Goal: Task Accomplishment & Management: Use online tool/utility

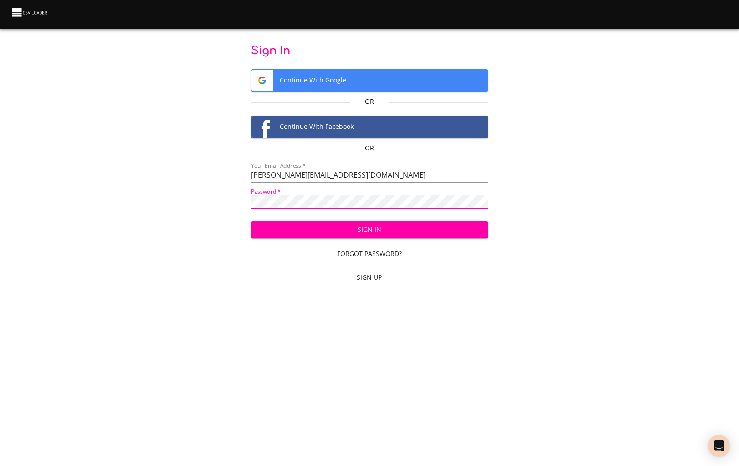
click at [312, 228] on span "Sign In" at bounding box center [369, 229] width 222 height 11
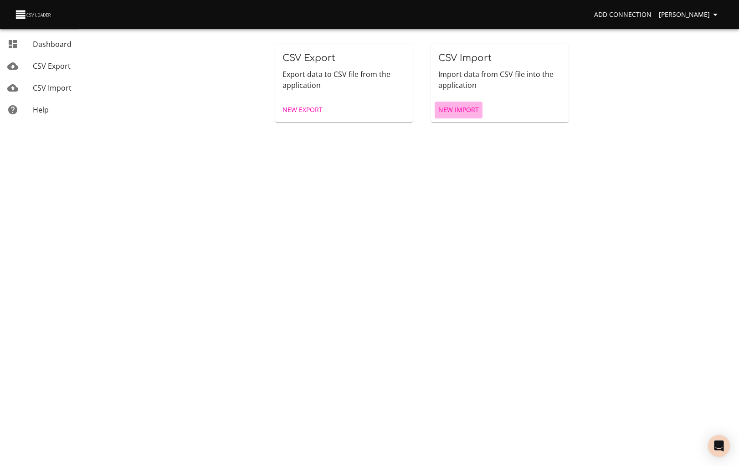
click at [450, 112] on span "New Import" at bounding box center [458, 109] width 41 height 11
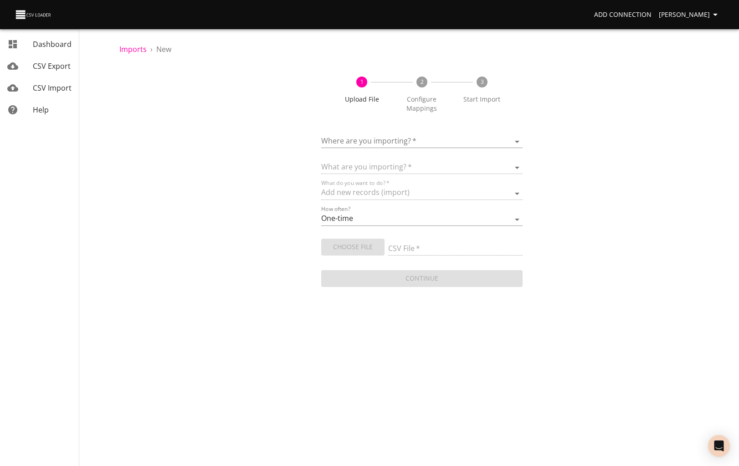
click at [400, 132] on div "Where are you importing?   * ​" at bounding box center [422, 138] width 202 height 21
click at [394, 146] on body "Add Connection Goran Dashboard CSV Export CSV Import Help Imports › New 1 Uploa…" at bounding box center [369, 233] width 739 height 466
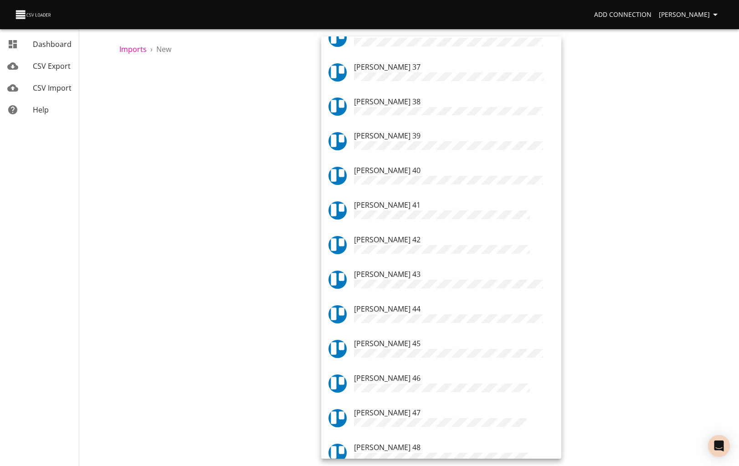
scroll to position [1284, 0]
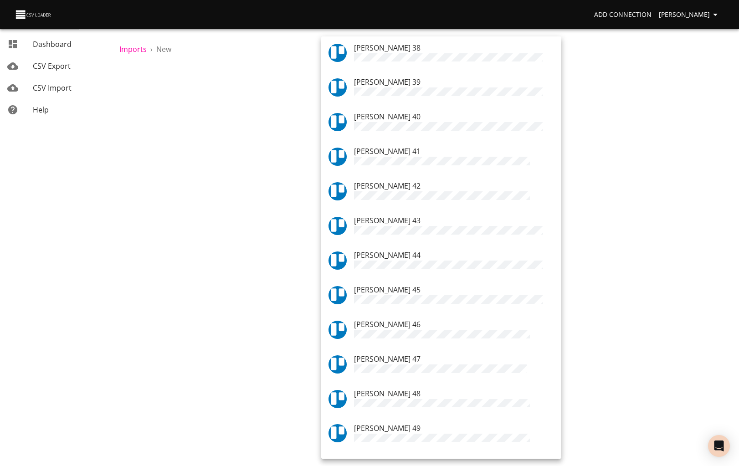
click at [265, 298] on div at bounding box center [369, 233] width 739 height 466
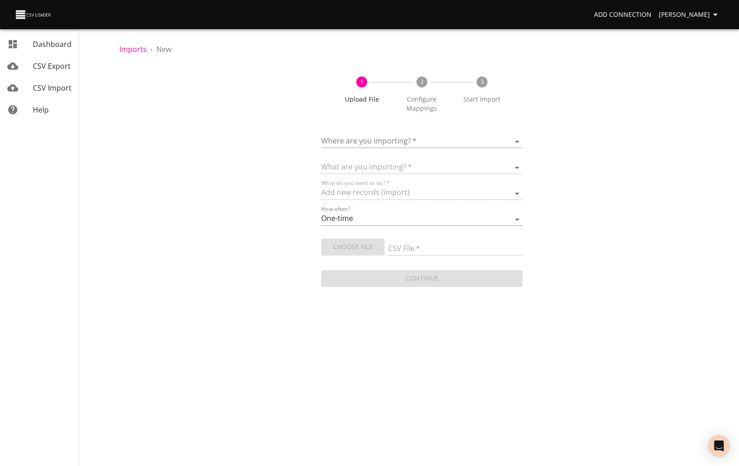
click at [387, 141] on body "Add Connection Goran Dashboard CSV Export CSV Import Help Imports › New 1 Uploa…" at bounding box center [369, 233] width 739 height 466
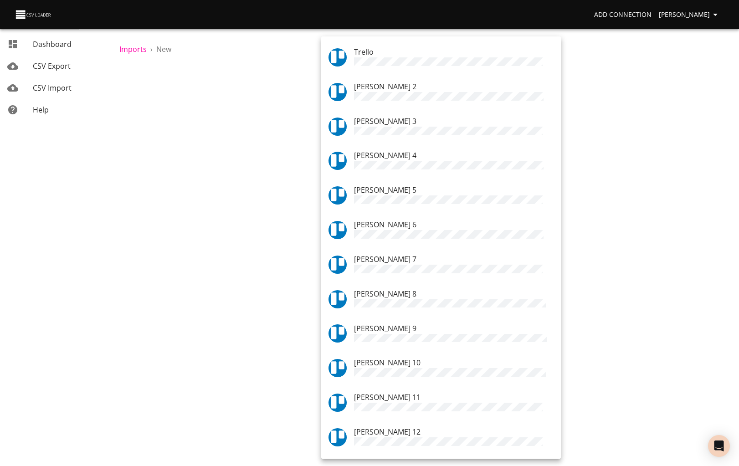
click at [207, 286] on div at bounding box center [369, 233] width 739 height 466
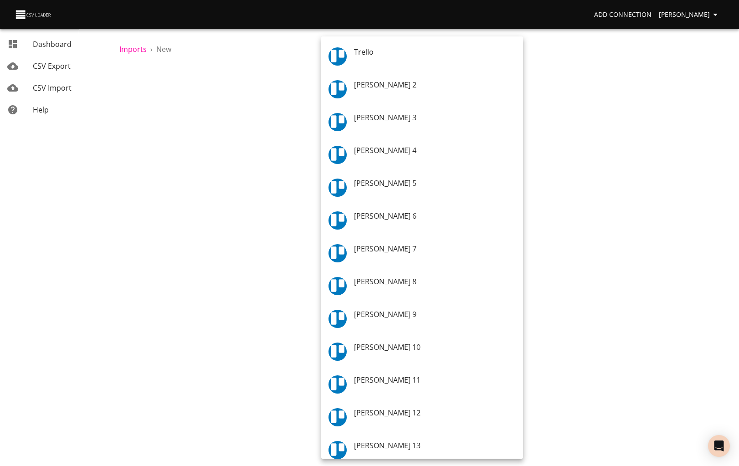
click at [367, 137] on body "Add Connection Goran Dashboard CSV Export CSV Import Help Imports › New 1 Uploa…" at bounding box center [369, 233] width 739 height 466
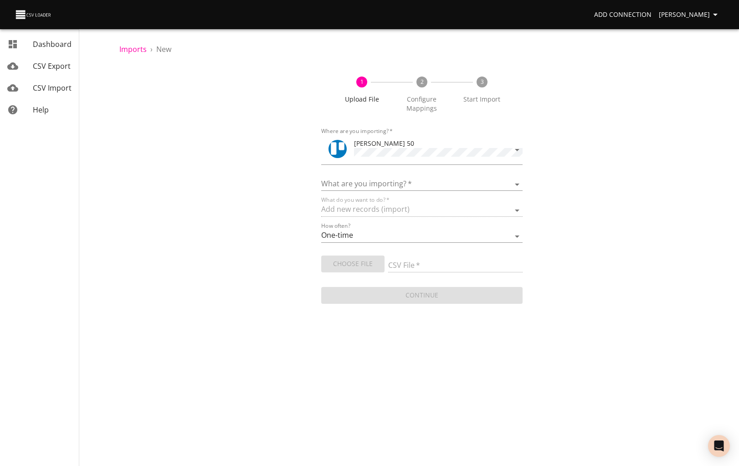
click at [365, 172] on div "What are you importing?   * Boards Cards Checkitems Checklists" at bounding box center [422, 180] width 202 height 21
click at [364, 180] on select "Boards Cards Checkitems Checklists" at bounding box center [422, 184] width 202 height 13
select select "cards"
click at [321, 178] on select "Boards Cards Checkitems Checklists" at bounding box center [422, 184] width 202 height 13
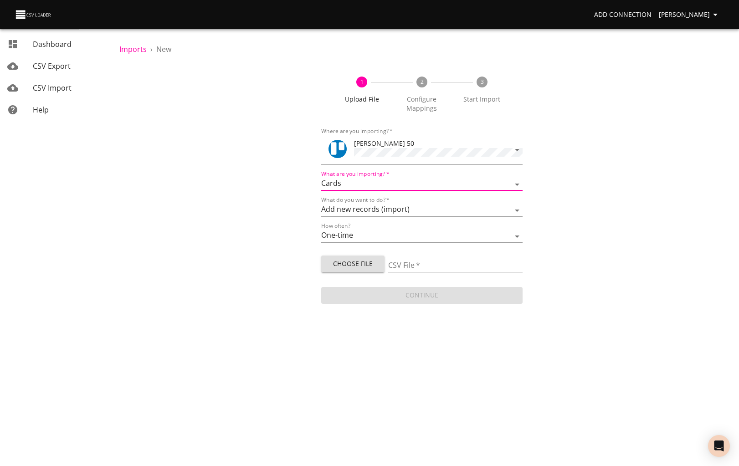
click at [353, 152] on body "Add Connection Goran Dashboard CSV Export CSV Import Help Imports › New 1 Uploa…" at bounding box center [369, 233] width 739 height 466
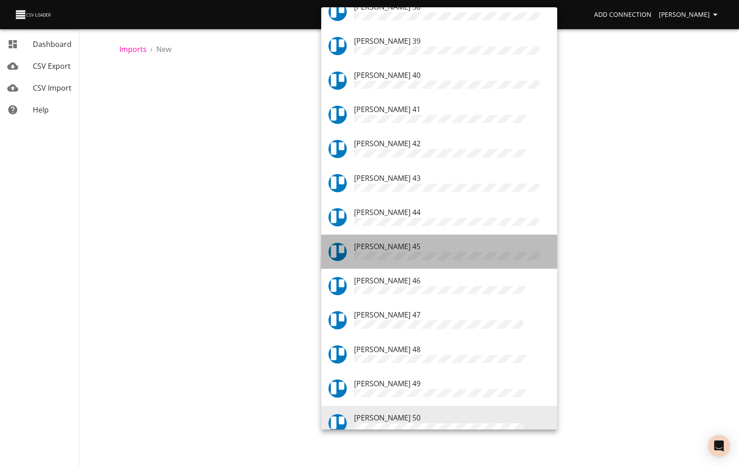
click at [395, 241] on div "[PERSON_NAME] 45" at bounding box center [452, 251] width 196 height 21
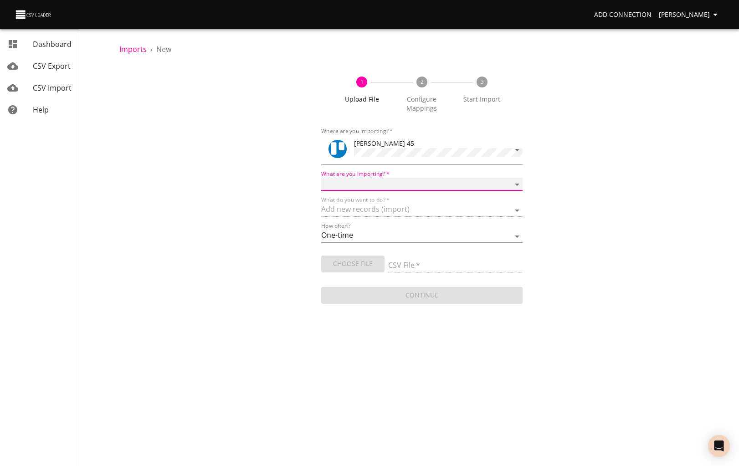
click at [395, 184] on select "Boards Cards Checkitems Checklists" at bounding box center [422, 184] width 202 height 13
select select "cards"
click at [321, 178] on select "Boards Cards Checkitems Checklists" at bounding box center [422, 184] width 202 height 13
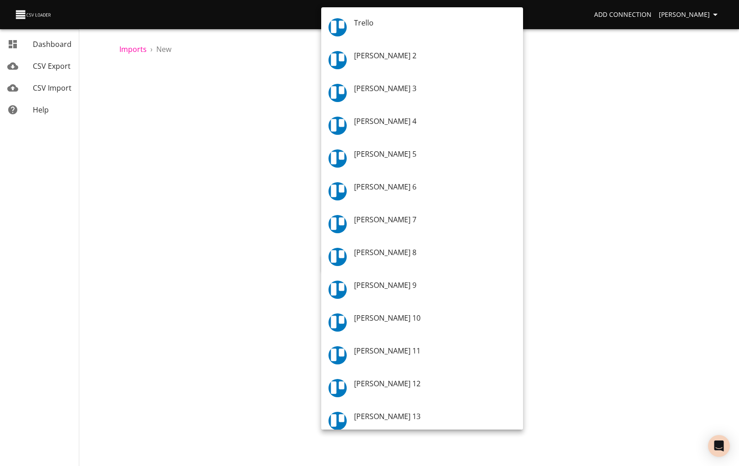
click at [519, 148] on body "Add Connection Goran Dashboard CSV Export CSV Import Help Imports › New 1 Uploa…" at bounding box center [369, 233] width 739 height 466
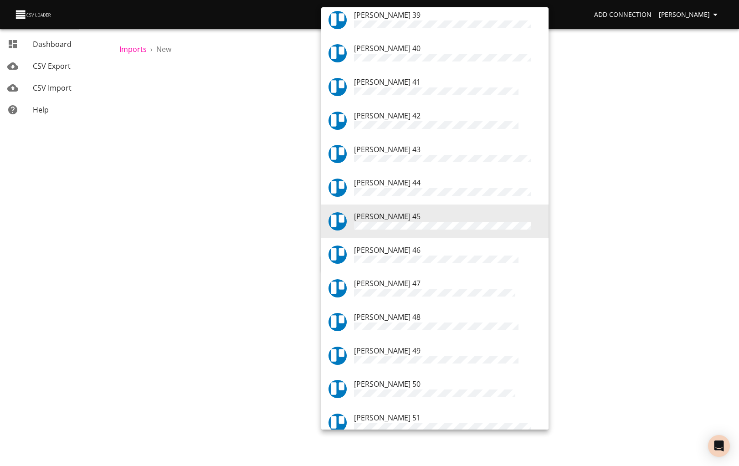
click at [343, 443] on icon at bounding box center [338, 452] width 18 height 18
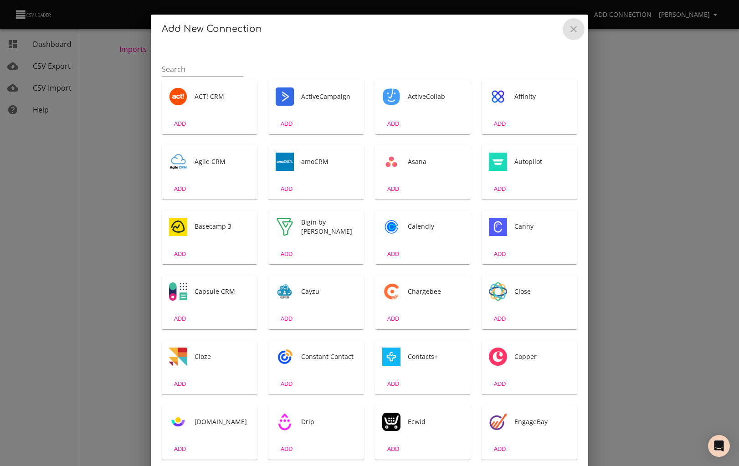
click at [572, 31] on icon "Close" at bounding box center [573, 29] width 6 height 6
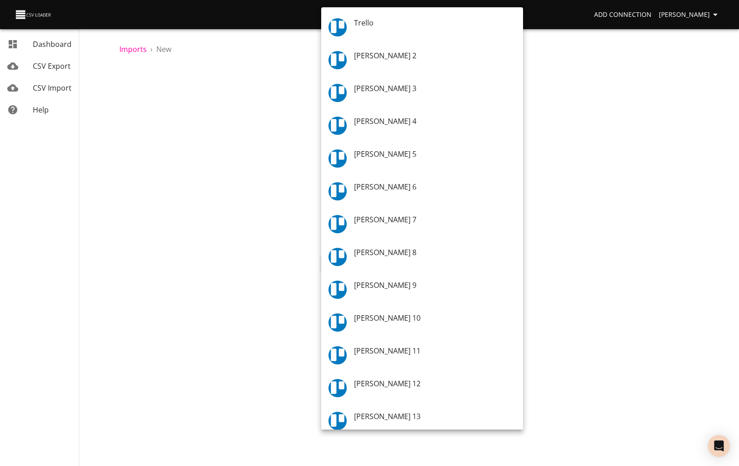
click at [516, 148] on body "Add Connection Goran Dashboard CSV Export CSV Import Help Imports › New 1 Uploa…" at bounding box center [369, 233] width 739 height 466
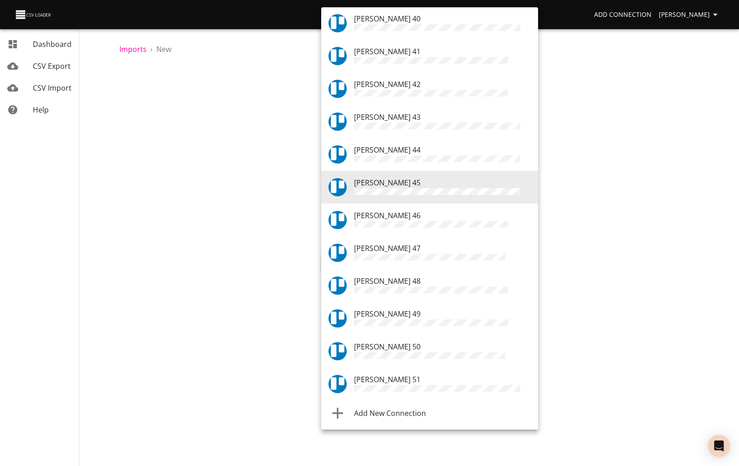
drag, startPoint x: 259, startPoint y: 237, endPoint x: 310, endPoint y: 240, distance: 51.1
click at [259, 237] on div at bounding box center [369, 233] width 739 height 466
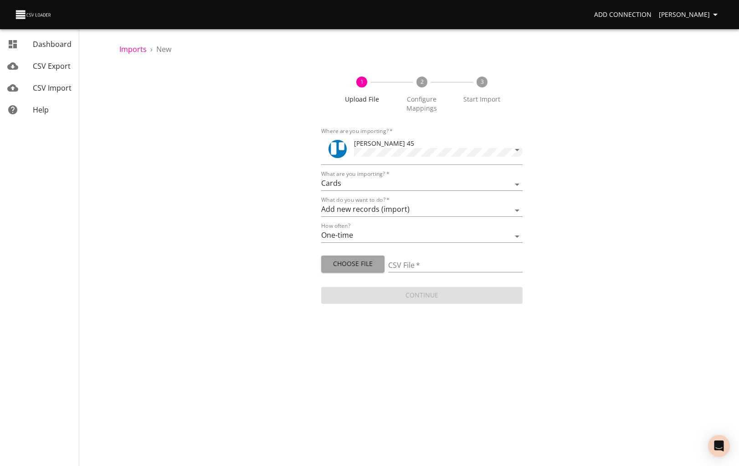
click at [357, 262] on span "Choose File" at bounding box center [353, 263] width 49 height 11
type input "aug job cards.csv"
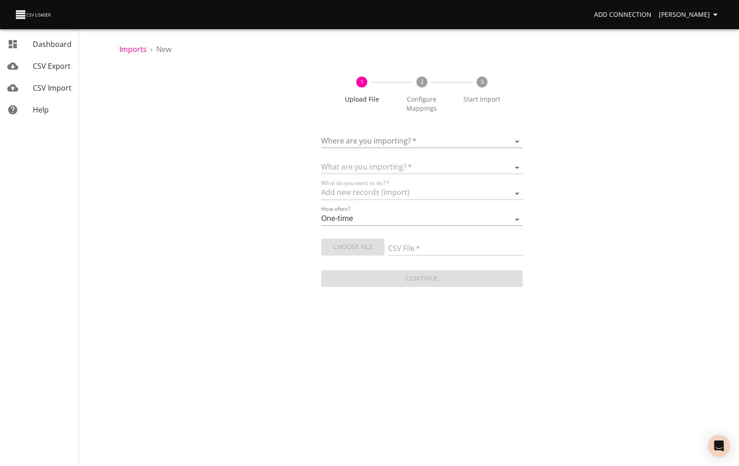
click at [361, 132] on div "Where are you importing?   * ​" at bounding box center [422, 138] width 202 height 21
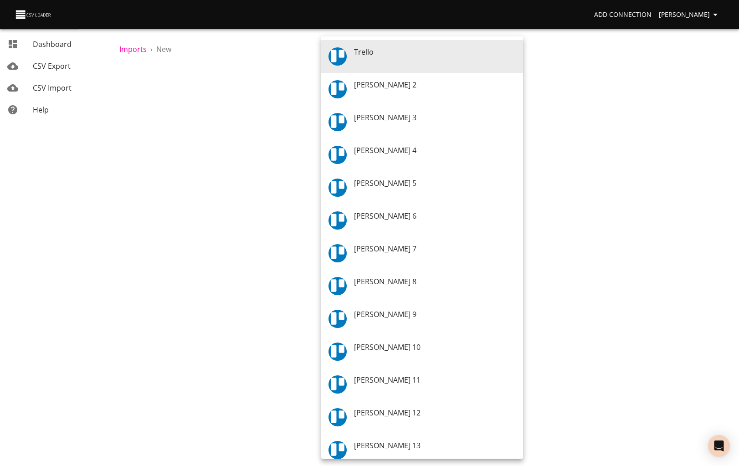
click at [359, 139] on body "Add Connection [PERSON_NAME] CSV Export CSV Import Help Imports › New 1 Upload …" at bounding box center [369, 233] width 739 height 466
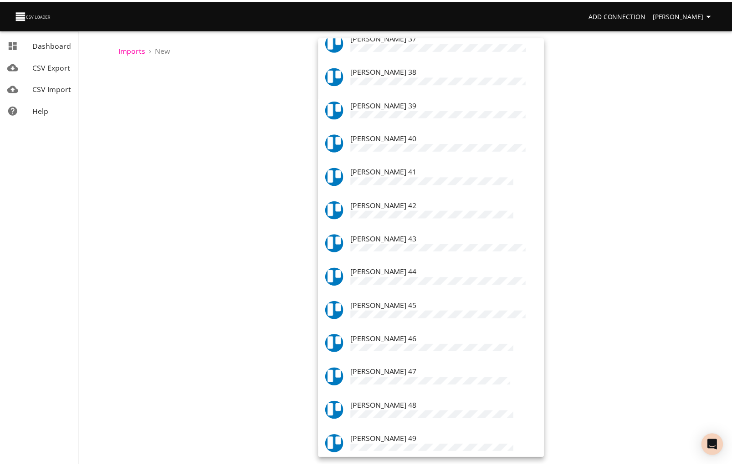
scroll to position [1284, 0]
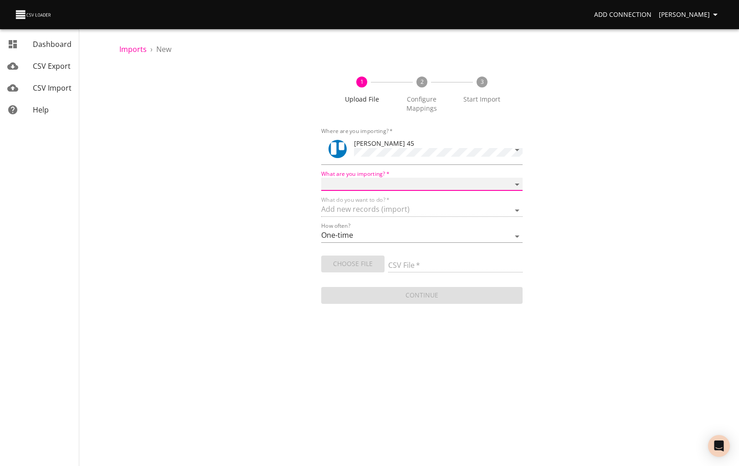
click at [372, 180] on select "Boards Cards Checkitems Checklists" at bounding box center [422, 184] width 202 height 13
select select "cards"
click at [321, 178] on select "Boards Cards Checkitems Checklists" at bounding box center [422, 184] width 202 height 13
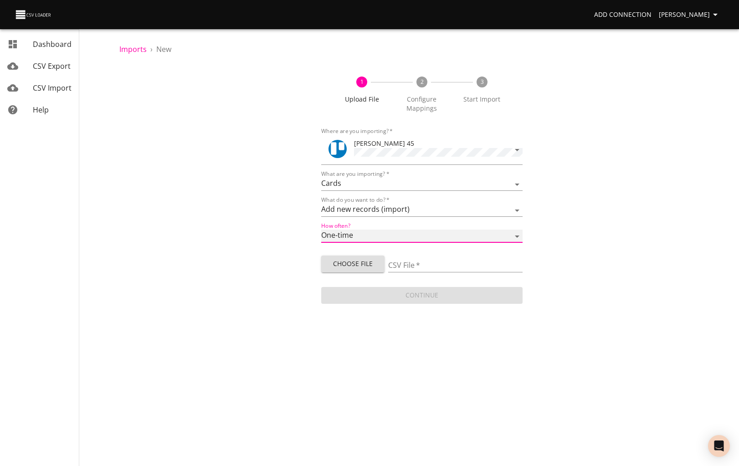
click at [338, 236] on select "One-time Auto import" at bounding box center [422, 236] width 202 height 13
click at [328, 269] on button "Choose File" at bounding box center [353, 264] width 64 height 17
type input "aug job cards.csv"
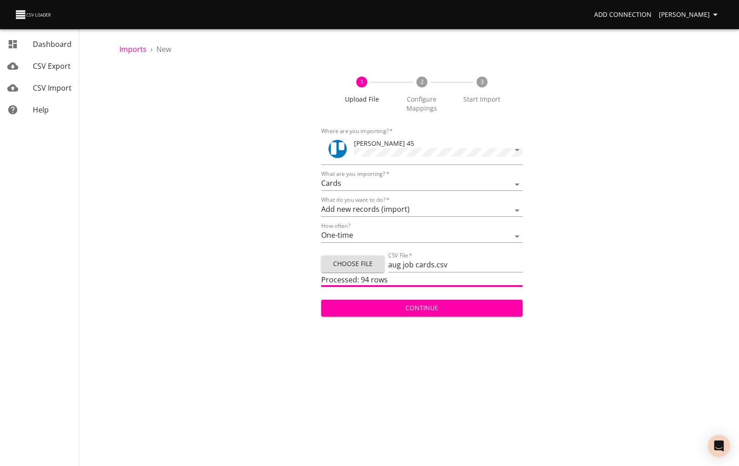
click at [375, 306] on span "Continue" at bounding box center [422, 308] width 187 height 11
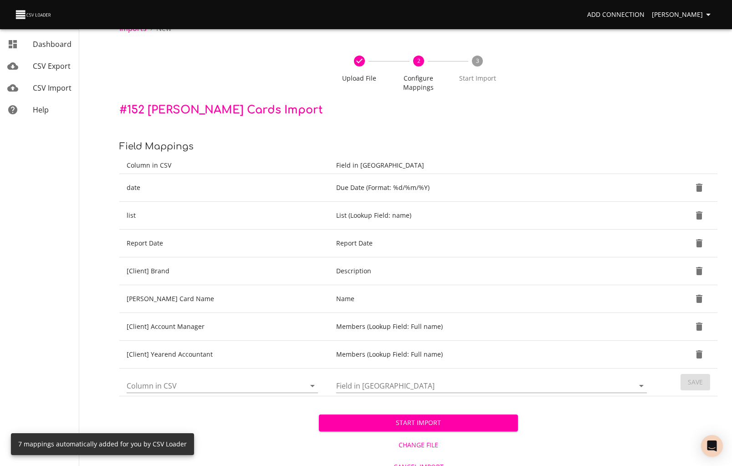
scroll to position [32, 0]
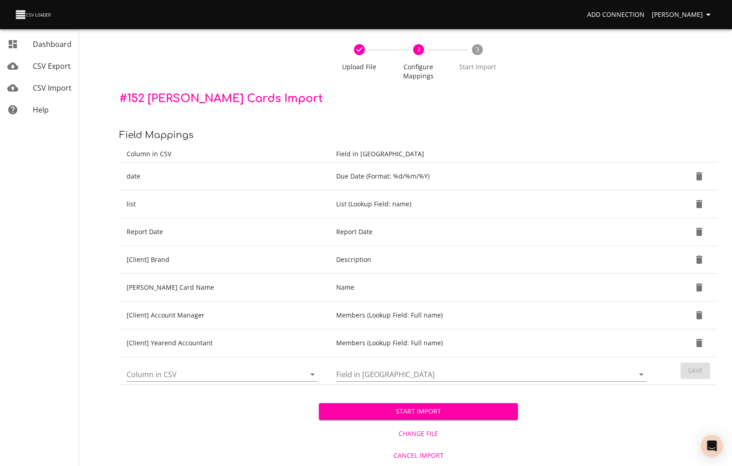
click at [683, 76] on div "Upload File 2 Configure Mappings 3 Start Import" at bounding box center [418, 62] width 598 height 58
click at [359, 67] on span "Upload File" at bounding box center [360, 66] width 52 height 9
click at [361, 45] on icon at bounding box center [359, 49] width 11 height 11
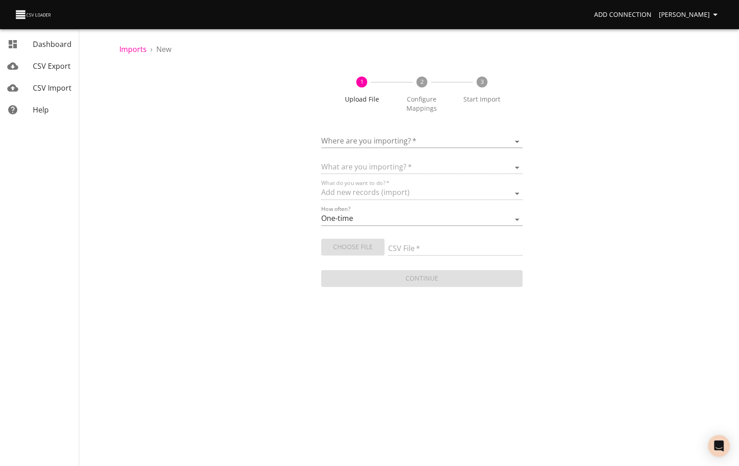
click at [380, 136] on body "Add Connection [PERSON_NAME] CSV Export CSV Import Help Imports › New 1 Upload …" at bounding box center [369, 233] width 739 height 466
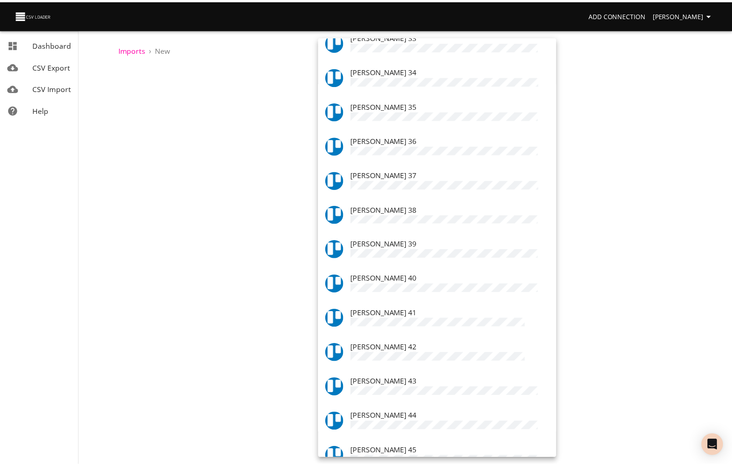
scroll to position [1185, 0]
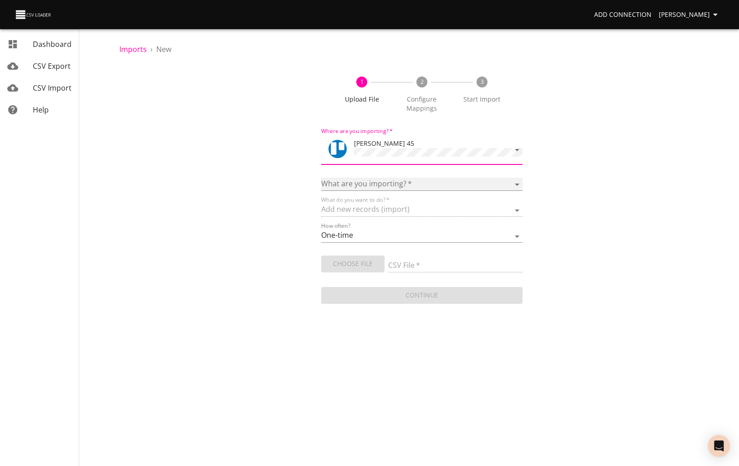
click at [373, 182] on select "Boards Cards Checkitems Checklists" at bounding box center [422, 184] width 202 height 13
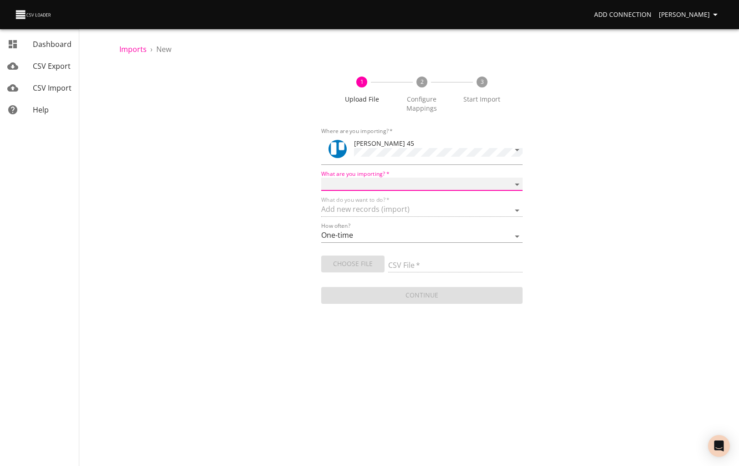
select select "cards"
click at [321, 178] on select "Boards Cards Checkitems Checklists" at bounding box center [422, 184] width 202 height 13
click at [363, 266] on span "Choose File" at bounding box center [353, 263] width 49 height 11
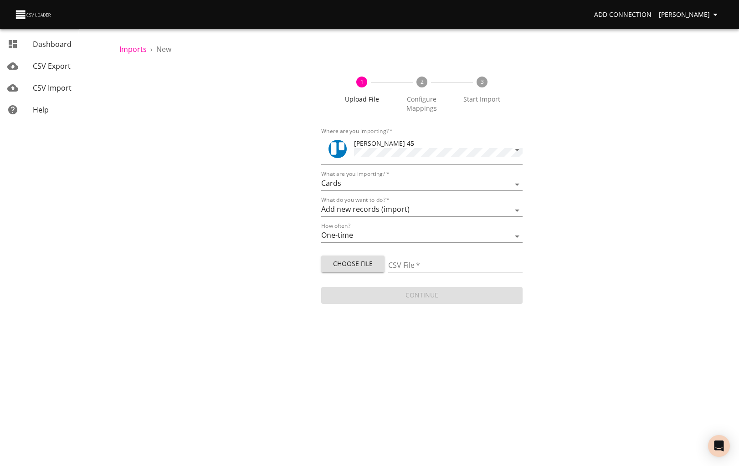
type input "aug job cards.csv"
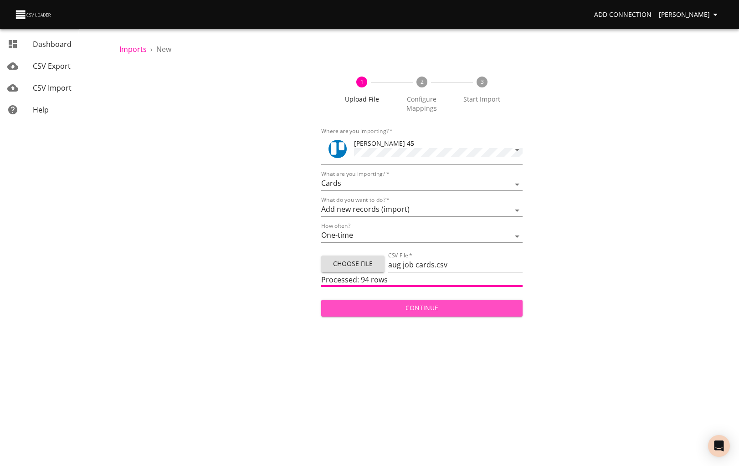
click at [446, 306] on span "Continue" at bounding box center [422, 308] width 187 height 11
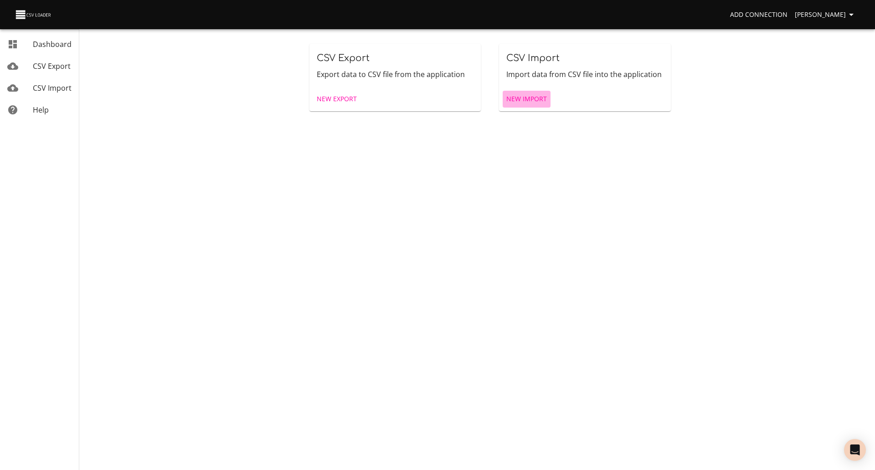
click at [525, 98] on span "New Import" at bounding box center [526, 98] width 41 height 11
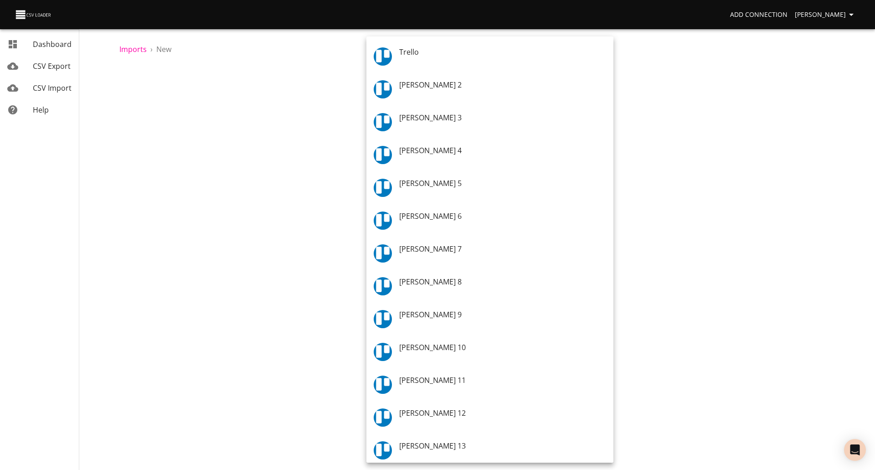
click at [436, 133] on body "Add Connection [PERSON_NAME] CSV Export CSV Import Help Imports › New 1 Upload …" at bounding box center [437, 235] width 875 height 470
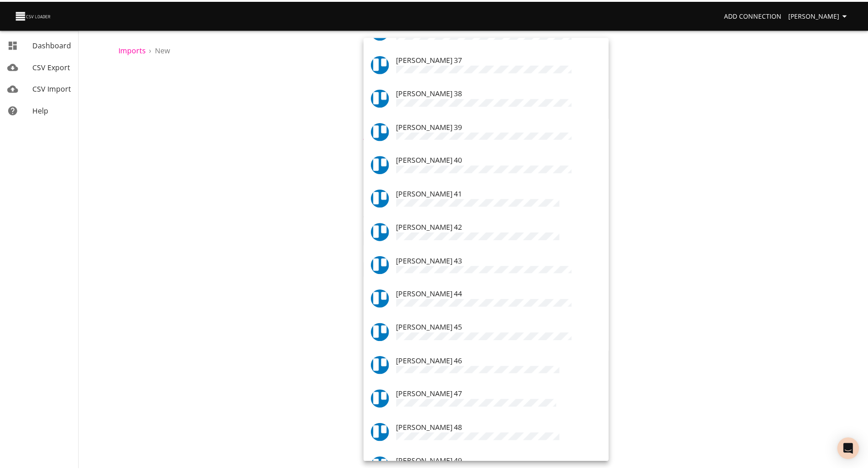
scroll to position [1280, 0]
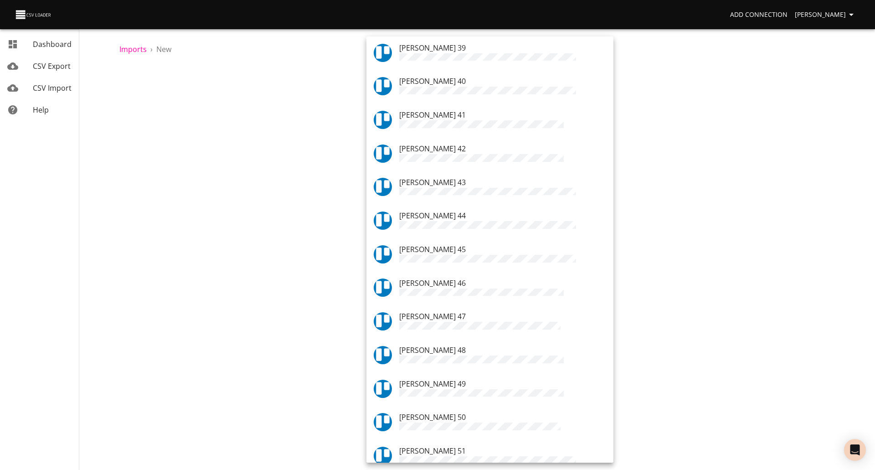
click at [467, 244] on div "[PERSON_NAME] 45" at bounding box center [502, 254] width 207 height 21
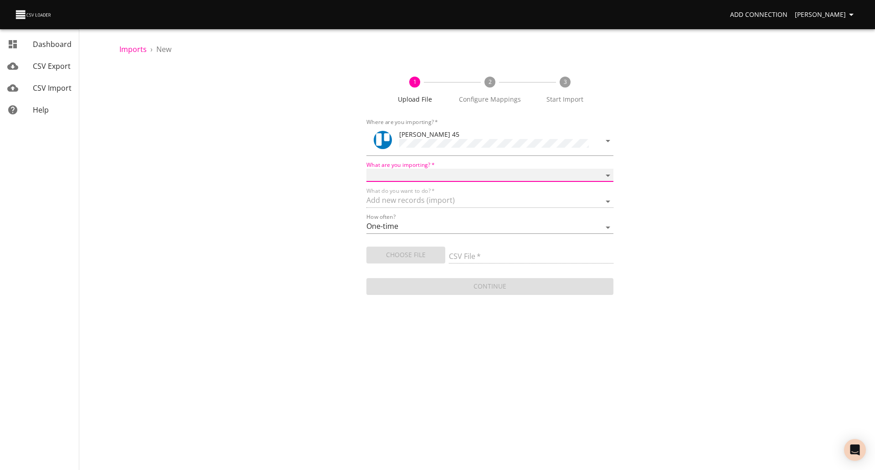
click at [460, 171] on select "Boards Cards Checkitems Checklists" at bounding box center [489, 175] width 247 height 13
select select "cards"
click at [366, 169] on select "Boards Cards Checkitems Checklists" at bounding box center [489, 175] width 247 height 13
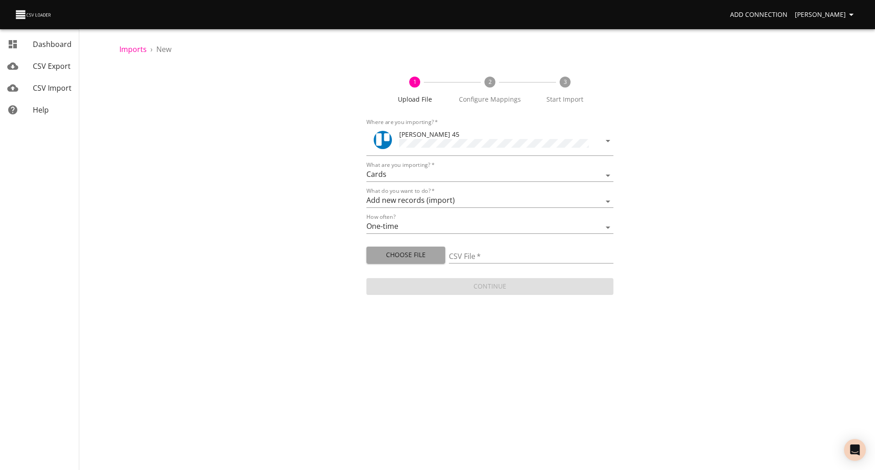
click at [409, 253] on span "Choose File" at bounding box center [406, 254] width 64 height 11
type input "Sep25 Job Cards.csv"
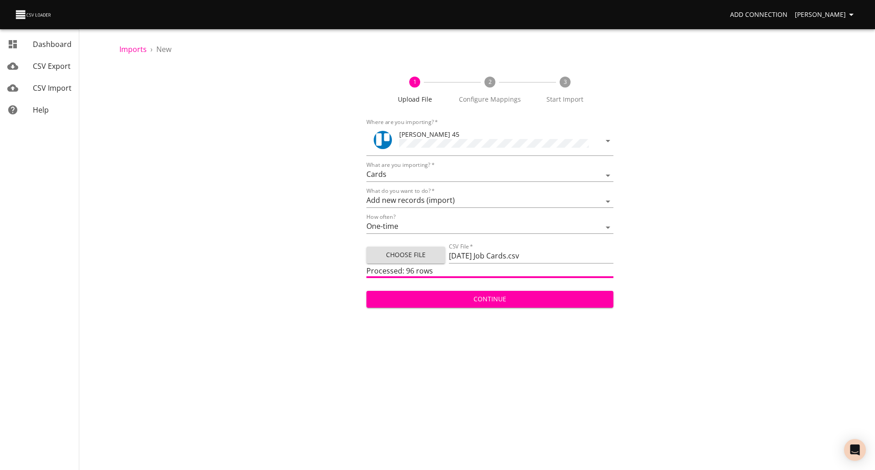
click at [528, 297] on span "Continue" at bounding box center [490, 298] width 232 height 11
